Goal: Task Accomplishment & Management: Use online tool/utility

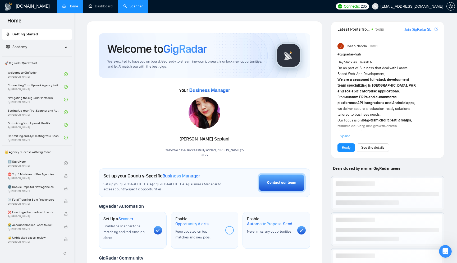
click at [129, 5] on link "Scanner" at bounding box center [133, 6] width 20 height 4
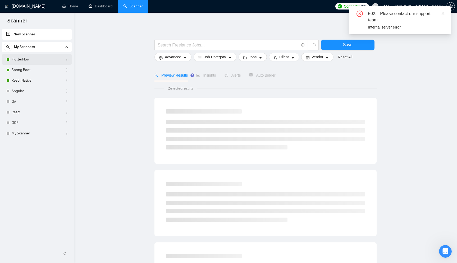
click at [27, 59] on link "FlutterFlow" at bounding box center [37, 59] width 50 height 11
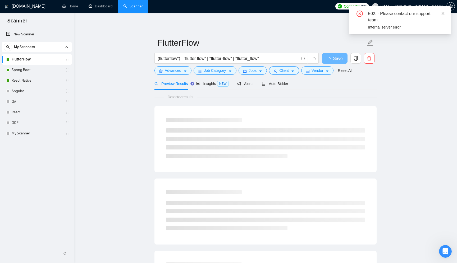
click at [443, 13] on icon "close" at bounding box center [443, 13] width 3 height 3
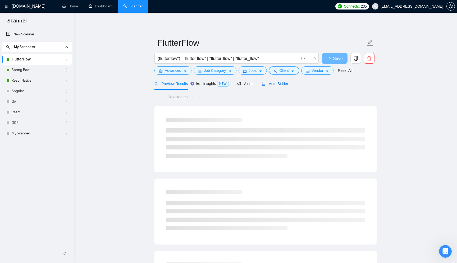
click at [278, 84] on span "Auto Bidder" at bounding box center [275, 84] width 26 height 4
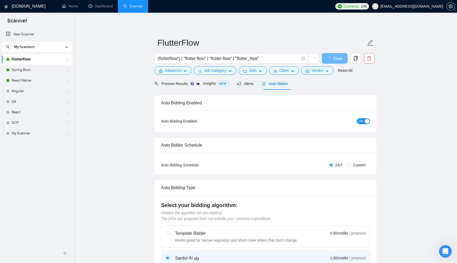
checkbox input "true"
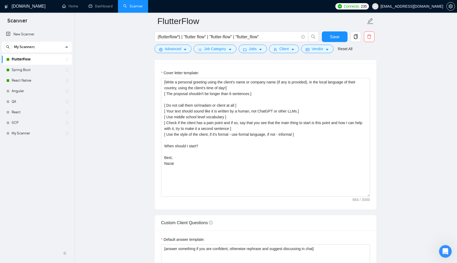
scroll to position [581, 0]
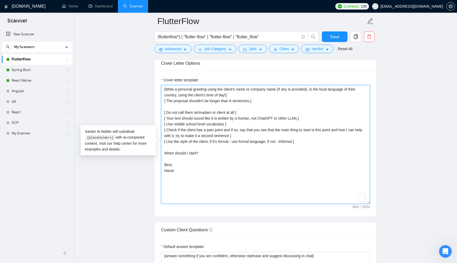
drag, startPoint x: 187, startPoint y: 177, endPoint x: 160, endPoint y: 79, distance: 101.7
click at [160, 79] on div "Cover letter template: [Write a personal greeting using the client's name or co…" at bounding box center [266, 144] width 222 height 146
